Goal: Task Accomplishment & Management: Use online tool/utility

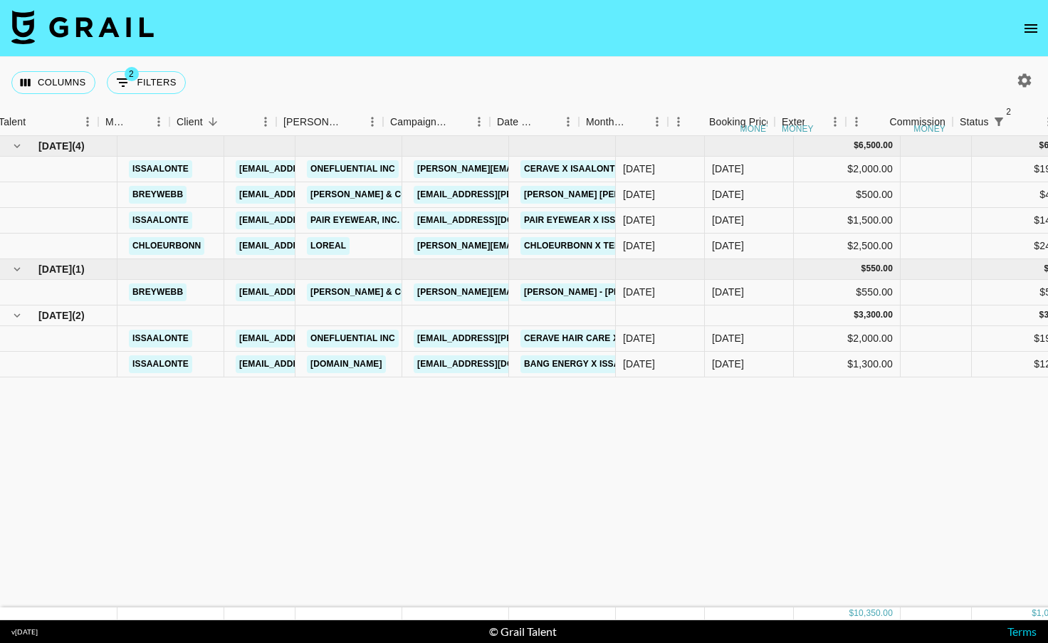
scroll to position [0, 126]
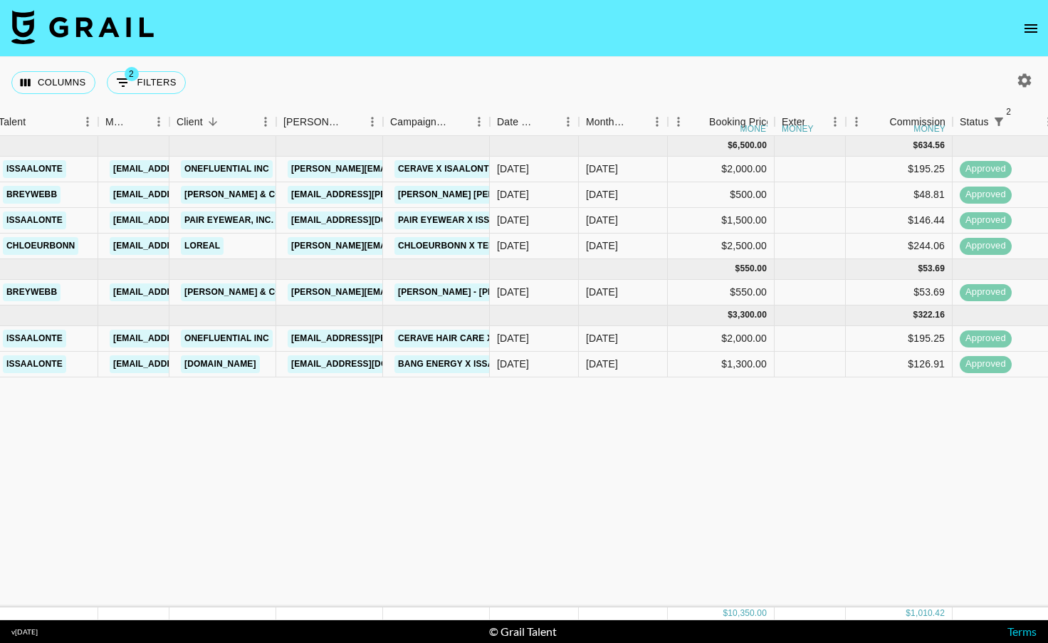
click at [1027, 28] on icon "open drawer" at bounding box center [1030, 28] width 13 height 9
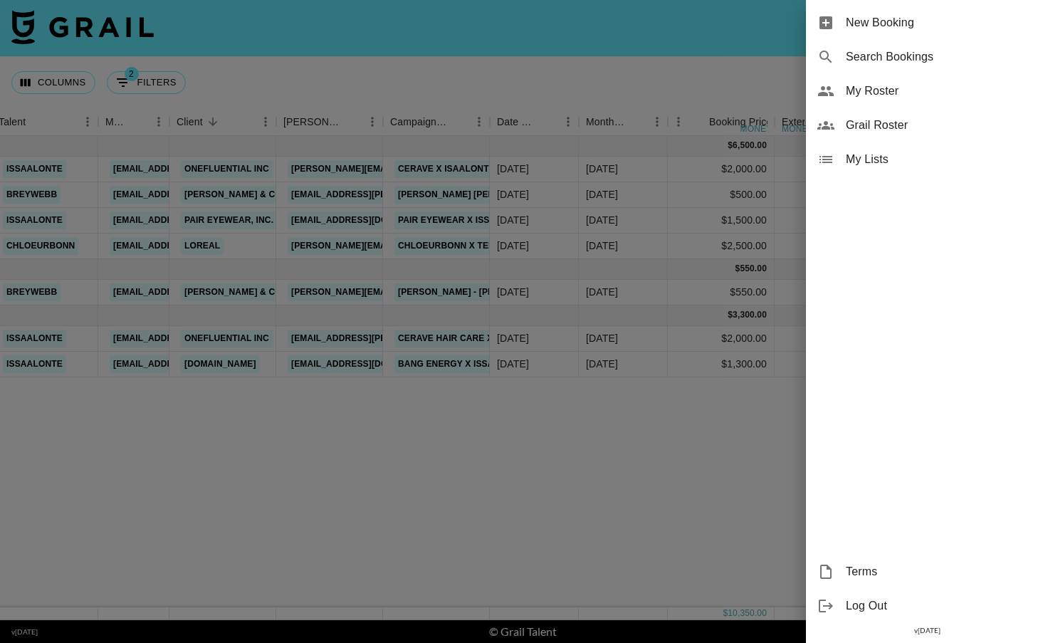
click at [555, 553] on div at bounding box center [524, 321] width 1048 height 643
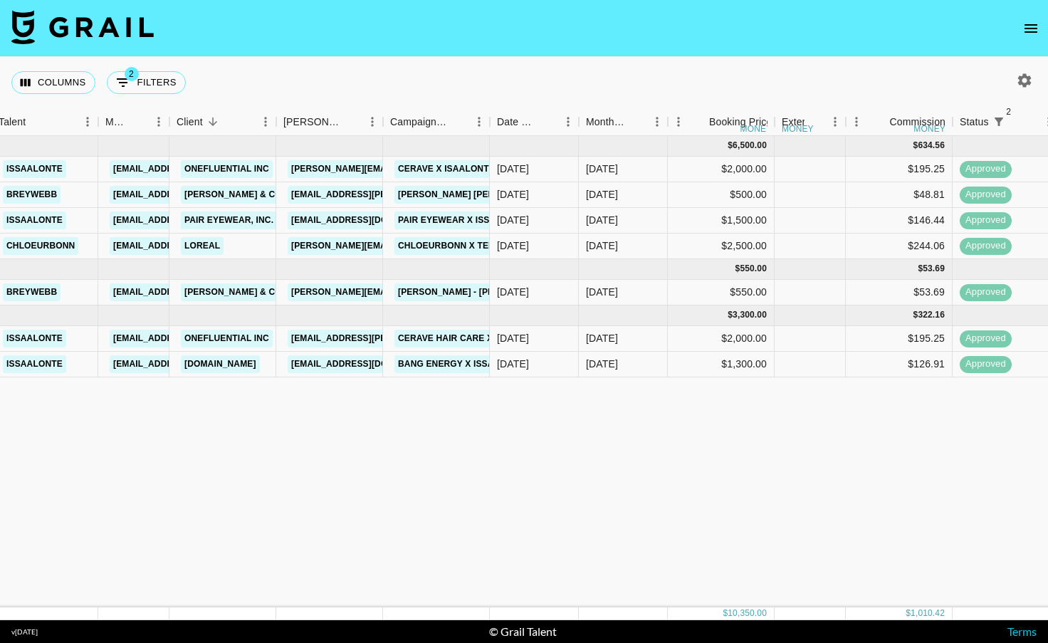
click at [100, 31] on img at bounding box center [82, 27] width 142 height 34
click at [1014, 87] on button "button" at bounding box center [1024, 80] width 24 height 24
select select "[DATE]"
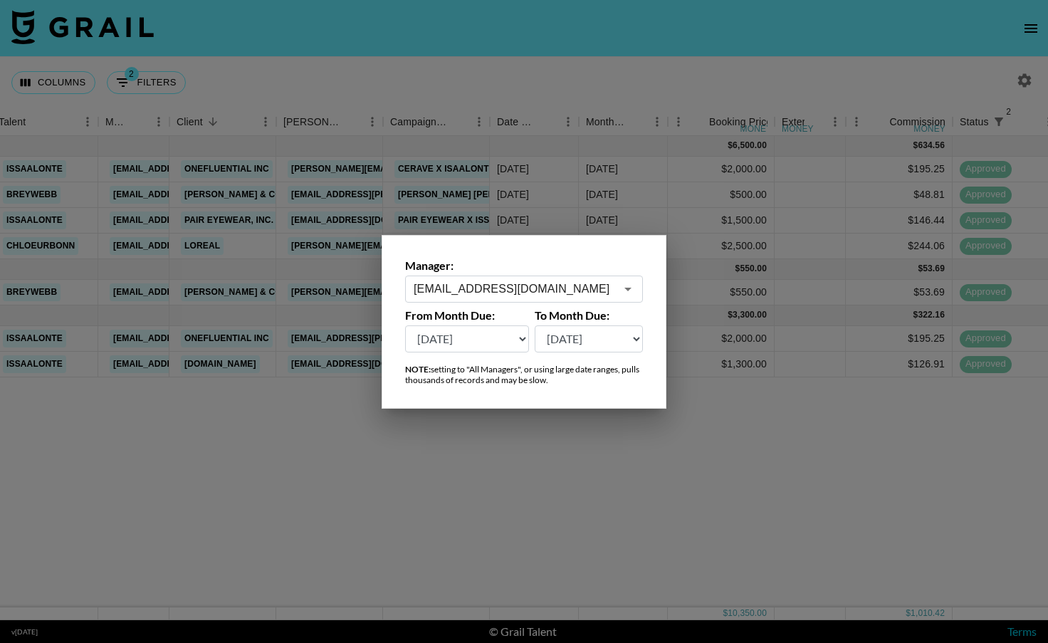
click at [520, 280] on div "[EMAIL_ADDRESS][DOMAIN_NAME] ​" at bounding box center [524, 288] width 238 height 27
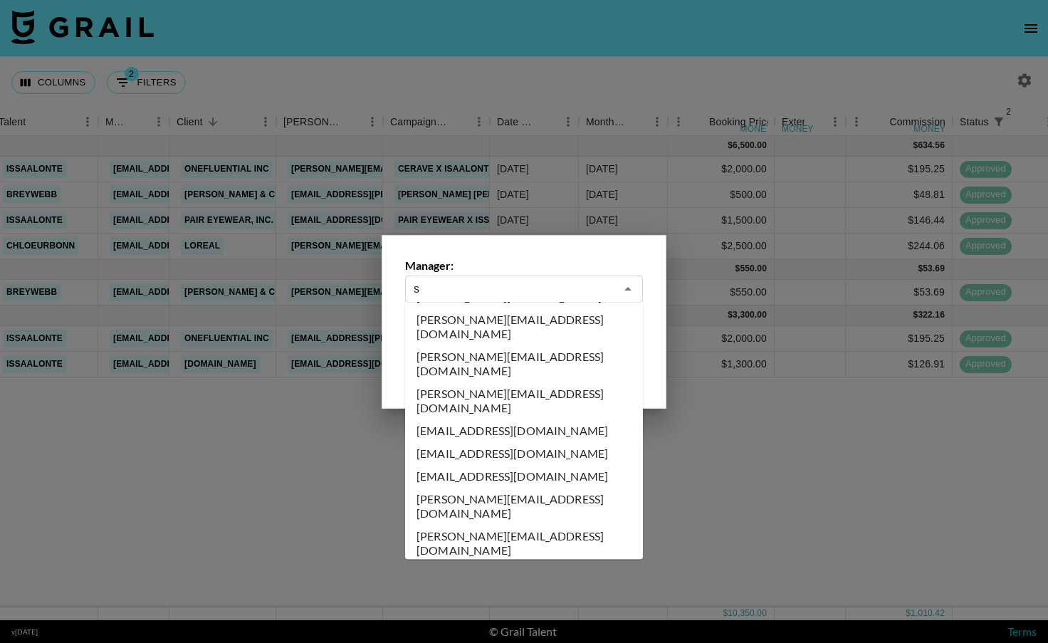
scroll to position [0, 0]
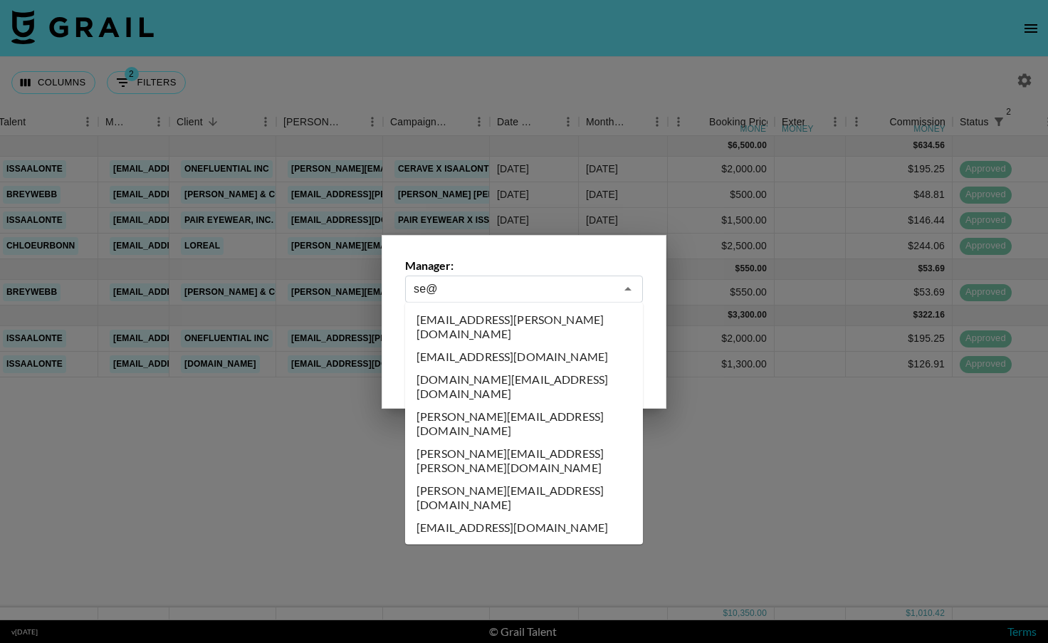
click at [539, 516] on li "[EMAIL_ADDRESS][DOMAIN_NAME]" at bounding box center [524, 527] width 238 height 23
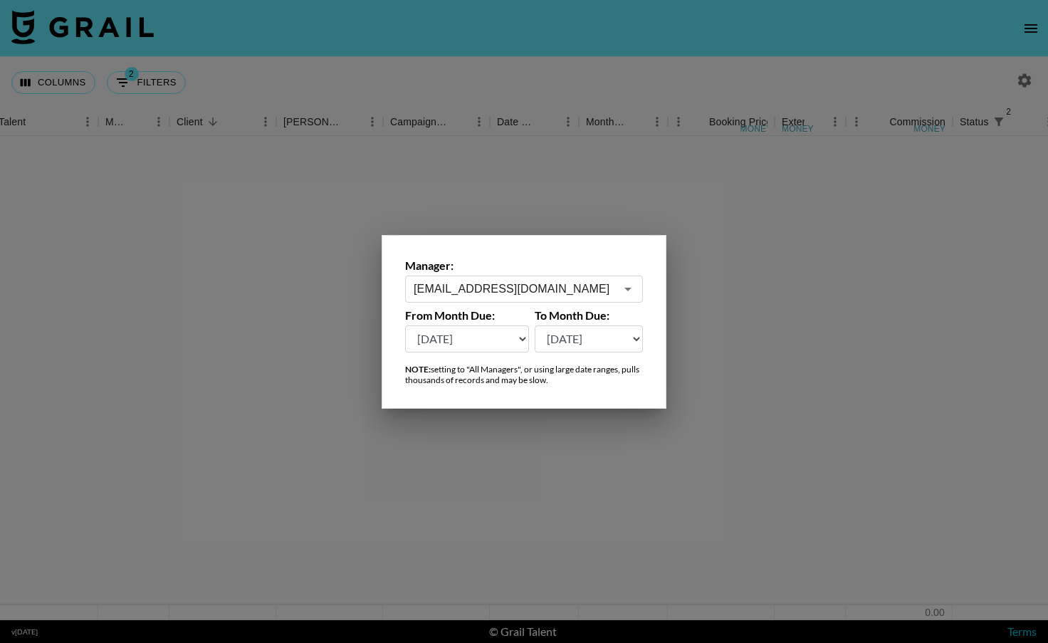
type input "[EMAIL_ADDRESS][DOMAIN_NAME]"
click at [514, 338] on select "[DATE] [DATE] '[DATE] May '[DATE] Mar '[DATE] Jan '[DATE] Nov '[DATE] Sep '[DAT…" at bounding box center [467, 338] width 124 height 27
click at [524, 335] on select "[DATE] [DATE] '[DATE] May '[DATE] Mar '[DATE] Jan '[DATE] Nov '[DATE] Sep '[DAT…" at bounding box center [467, 338] width 124 height 27
click at [522, 334] on select "[DATE] [DATE] '[DATE] May '[DATE] Mar '[DATE] Jan '[DATE] Nov '[DATE] Sep '[DAT…" at bounding box center [467, 338] width 124 height 27
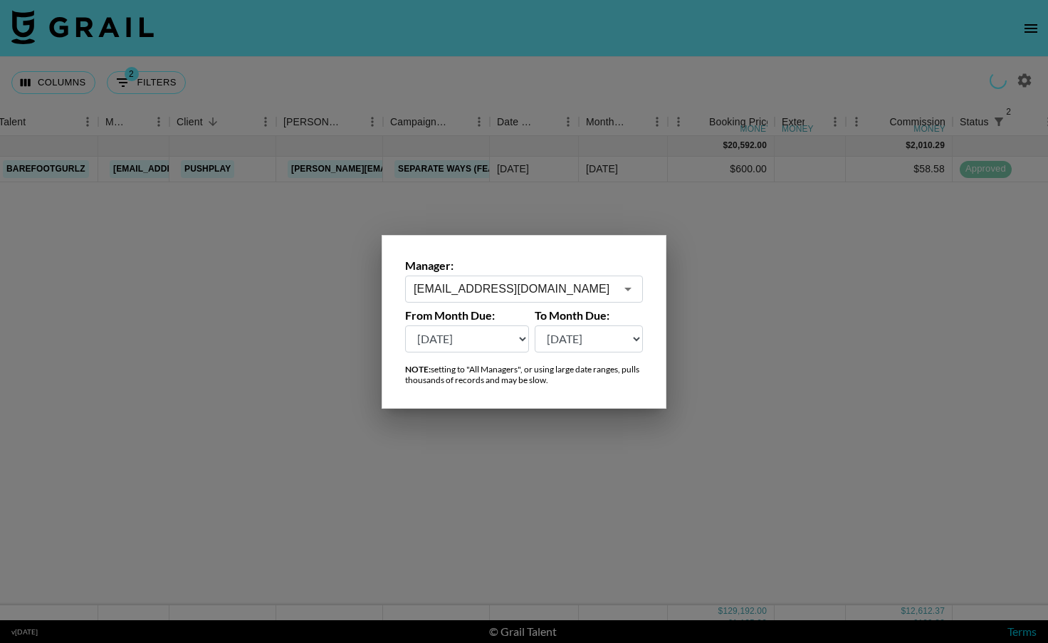
click at [522, 334] on select "[DATE] [DATE] '[DATE] May '[DATE] Mar '[DATE] Jan '[DATE] Nov '[DATE] Sep '[DAT…" at bounding box center [467, 338] width 124 height 27
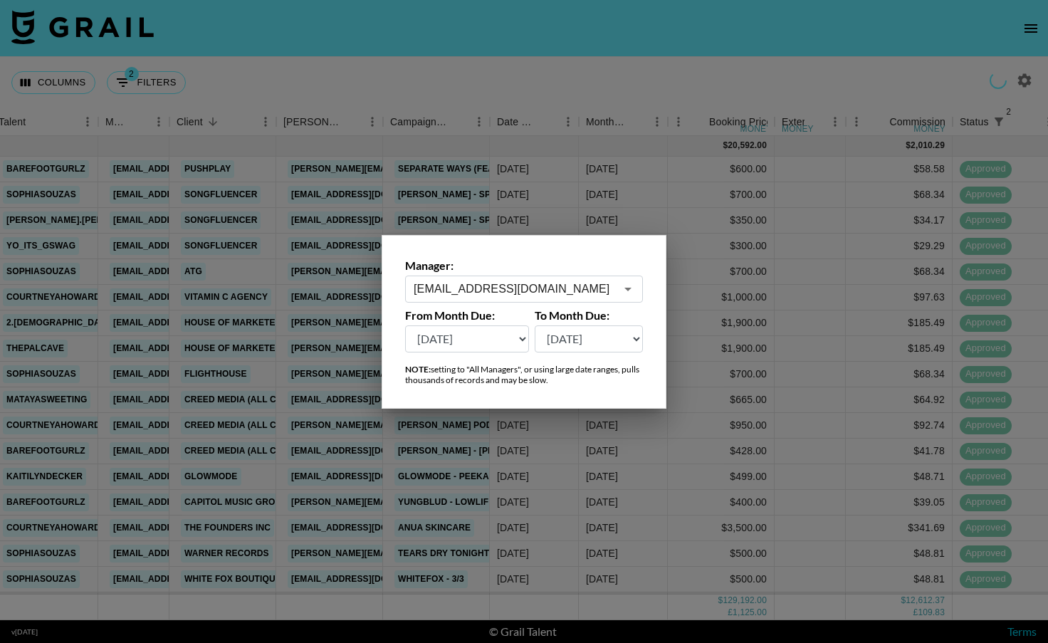
click at [522, 337] on select "[DATE] [DATE] '[DATE] May '[DATE] Mar '[DATE] Jan '[DATE] Nov '[DATE] Sep '[DAT…" at bounding box center [467, 338] width 124 height 27
click at [520, 340] on select "[DATE] [DATE] '[DATE] May '[DATE] Mar '[DATE] Jan '[DATE] Nov '[DATE] Sep '[DAT…" at bounding box center [467, 338] width 124 height 27
select select "[DATE]"
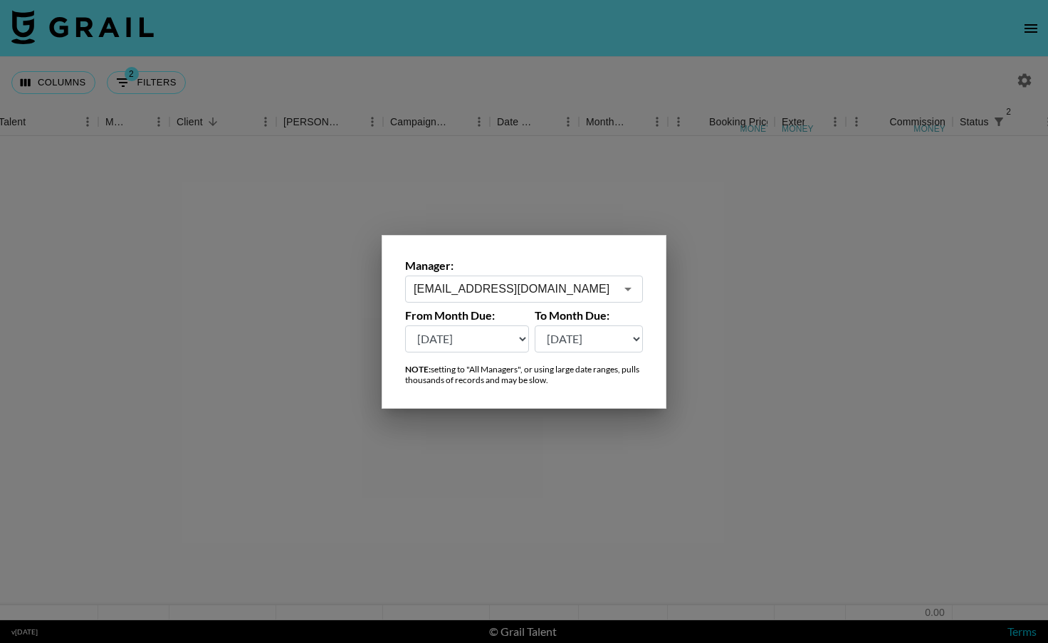
click at [454, 443] on div at bounding box center [524, 321] width 1048 height 643
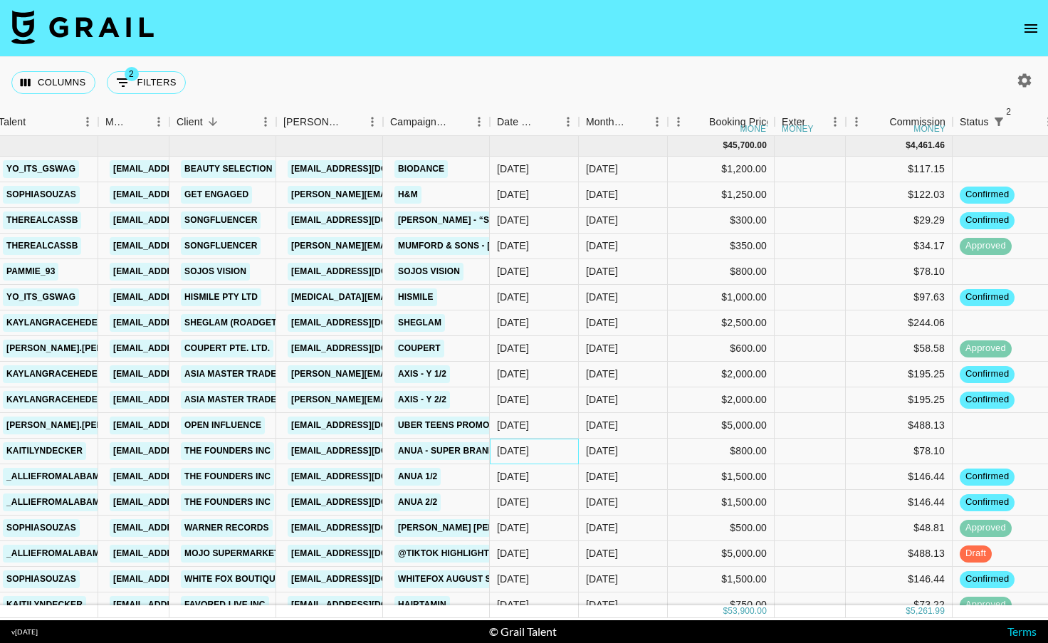
click at [564, 448] on div "[DATE]" at bounding box center [534, 451] width 89 height 26
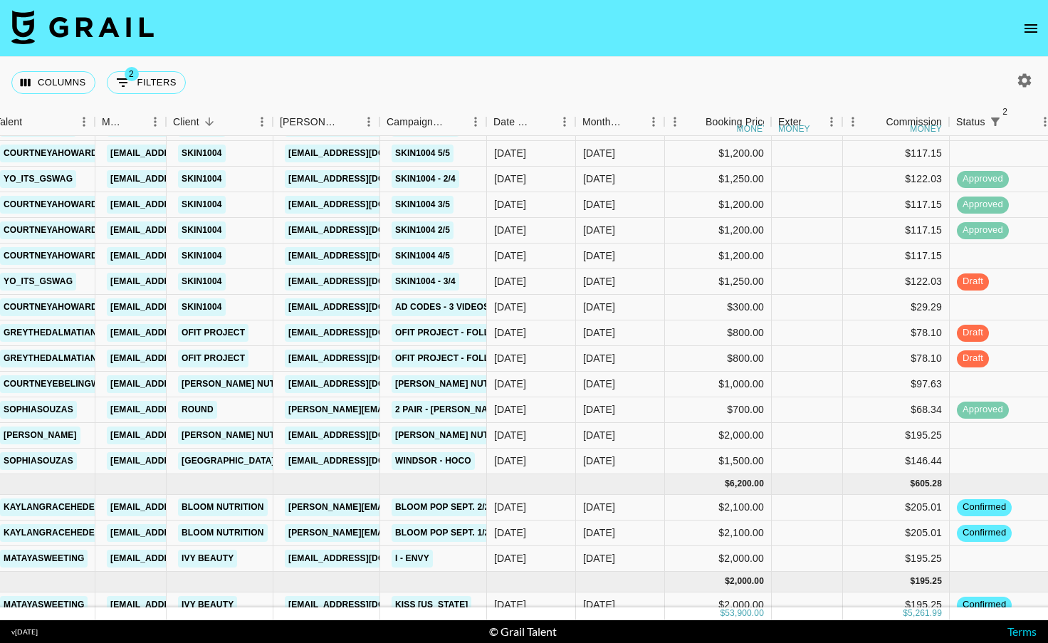
scroll to position [529, 130]
click at [569, 436] on div "[DATE]" at bounding box center [530, 435] width 89 height 26
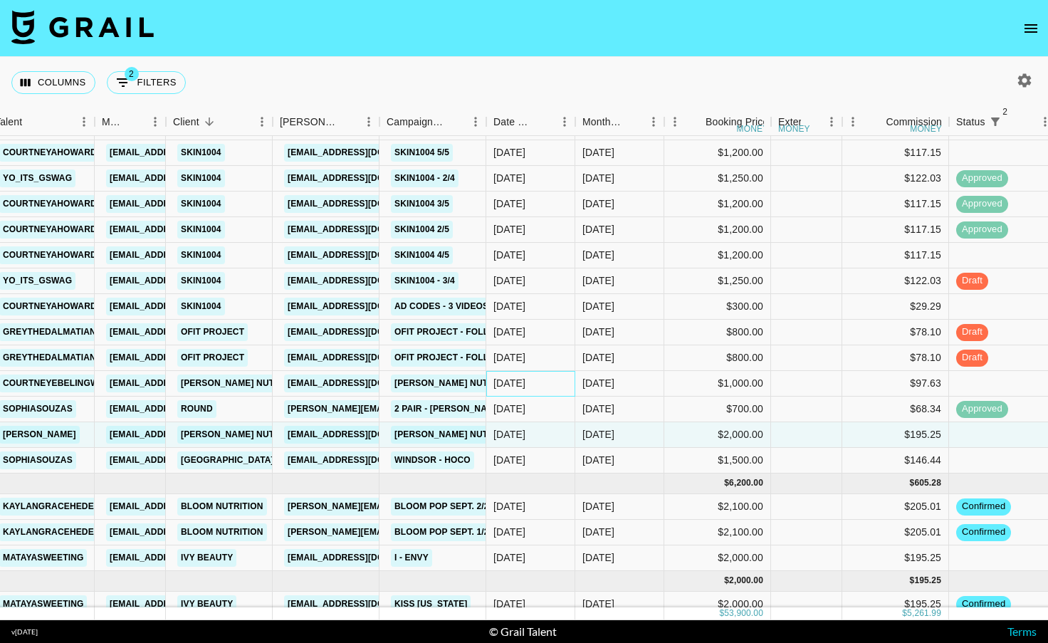
click at [568, 371] on div "[DATE]" at bounding box center [530, 384] width 89 height 26
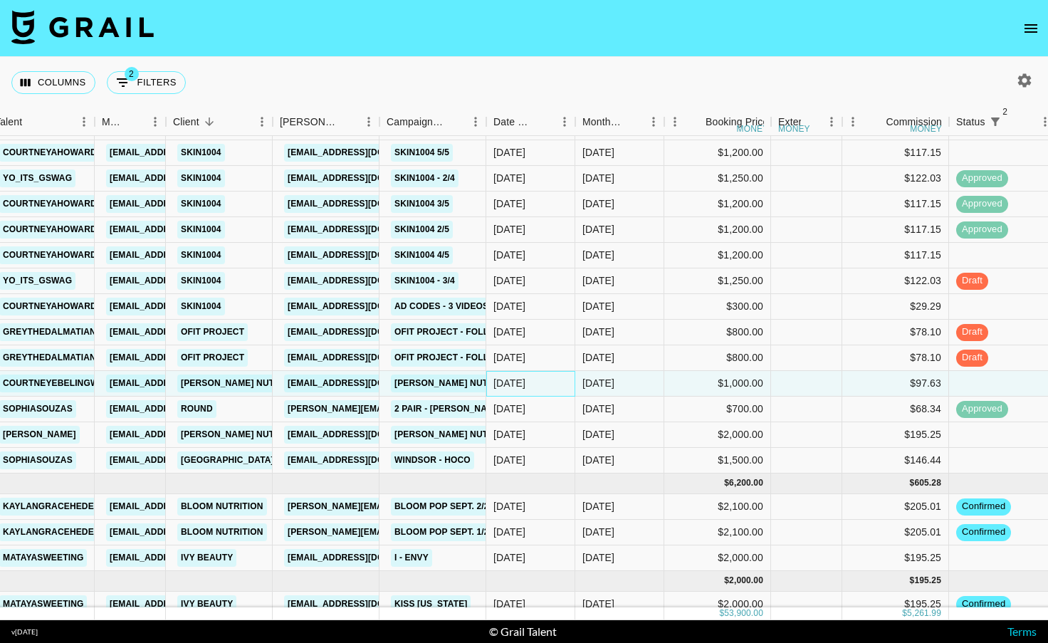
scroll to position [388, 130]
